Goal: Navigation & Orientation: Find specific page/section

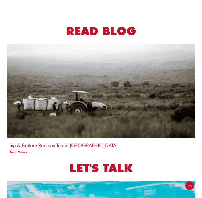
scroll to position [1108, 0]
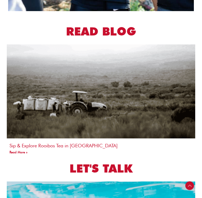
click at [103, 76] on img at bounding box center [100, 91] width 190 height 127
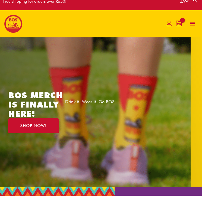
scroll to position [0, 0]
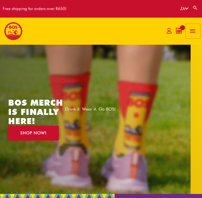
click at [191, 33] on span "button" at bounding box center [192, 31] width 7 height 15
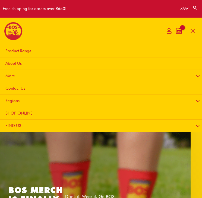
click at [13, 62] on span "About Us" at bounding box center [13, 63] width 16 height 5
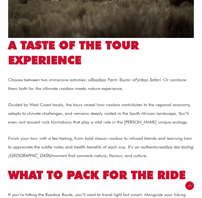
scroll to position [550, 0]
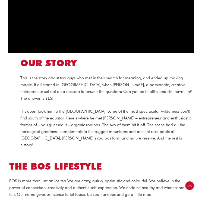
scroll to position [319, 0]
